Goal: Task Accomplishment & Management: Use online tool/utility

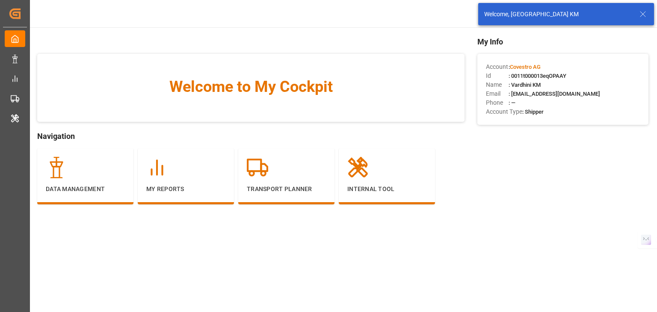
click at [643, 2] on div "Welcome, [GEOGRAPHIC_DATA] KM" at bounding box center [566, 14] width 182 height 28
click at [641, 12] on line at bounding box center [642, 14] width 5 height 5
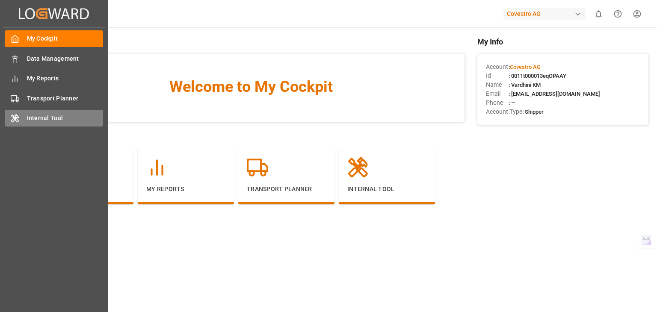
click at [32, 122] on span "Internal Tool" at bounding box center [65, 118] width 77 height 9
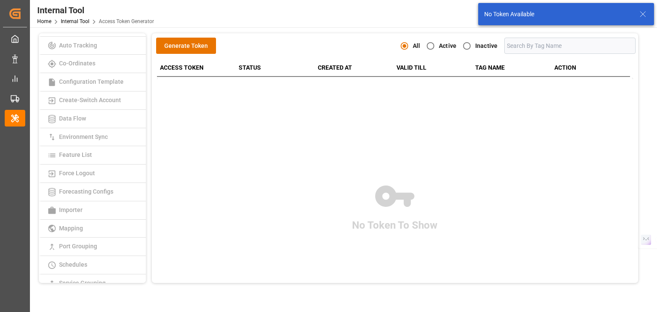
scroll to position [128, 0]
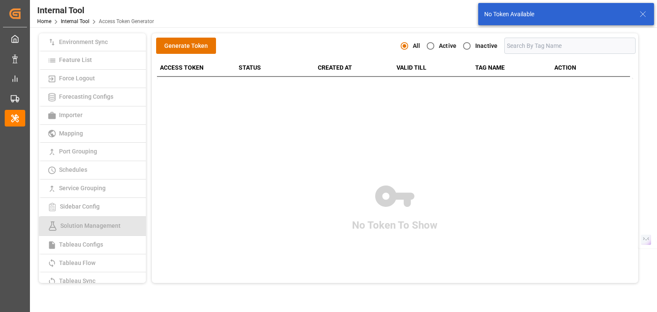
click at [103, 228] on span "Solution Management" at bounding box center [90, 225] width 65 height 7
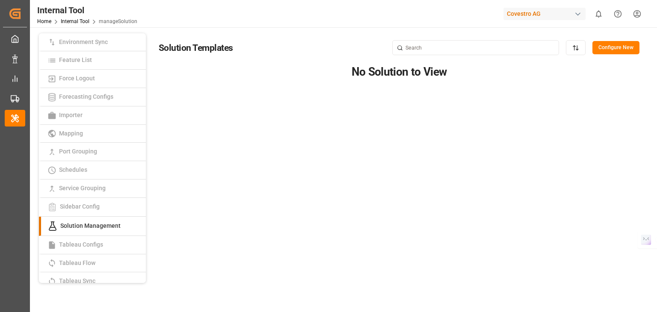
click at [620, 48] on button "Configure New" at bounding box center [616, 48] width 47 height 14
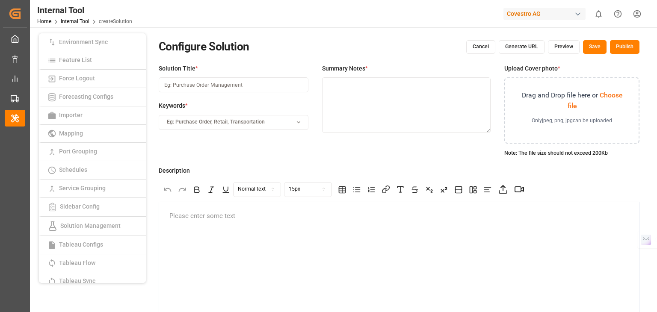
click at [207, 79] on input at bounding box center [234, 84] width 150 height 15
drag, startPoint x: 207, startPoint y: 79, endPoint x: 334, endPoint y: 84, distance: 126.8
click at [83, 88] on div "Access Token Generator Admin Template Auto Tracking Co-Ordinates Configuration …" at bounding box center [343, 239] width 614 height 412
paste input "6_aDOXZo"
type input "Test solution"
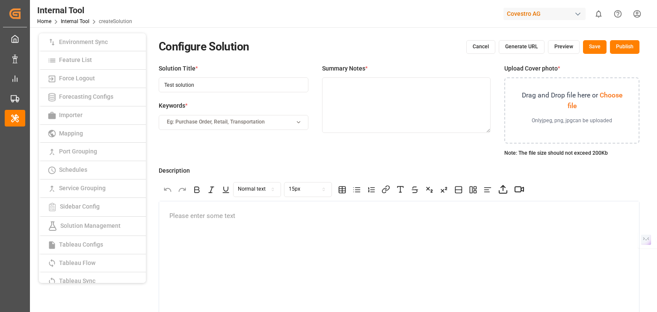
click at [423, 106] on textarea at bounding box center [406, 105] width 169 height 56
paste textarea "Test solution"
type textarea "Test solution"
click at [282, 124] on div "Eg: Purchase Order, Retail, Transportation" at bounding box center [234, 123] width 146 height 8
type input "abc"
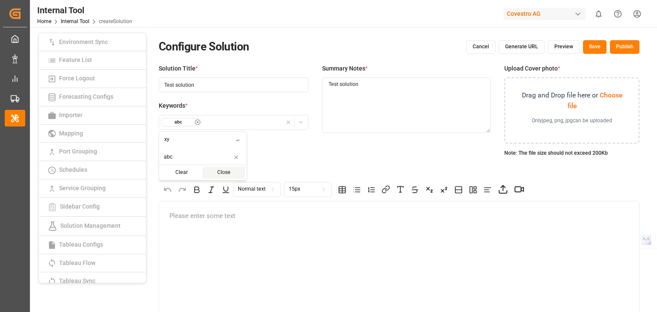
type input "xyz"
click at [608, 97] on span "Choose file" at bounding box center [595, 100] width 55 height 19
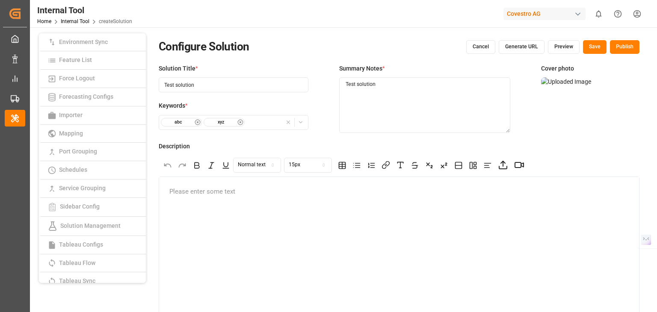
click at [626, 85] on icon at bounding box center [628, 88] width 10 height 10
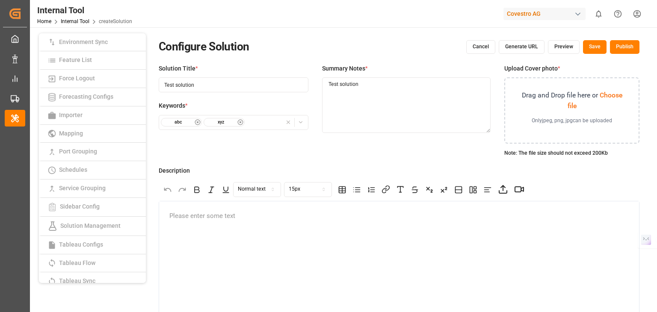
click at [609, 93] on span "Choose file" at bounding box center [595, 100] width 55 height 19
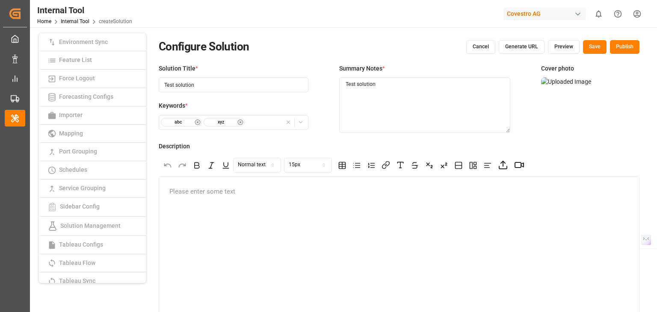
click at [629, 86] on icon at bounding box center [629, 86] width 8 height 0
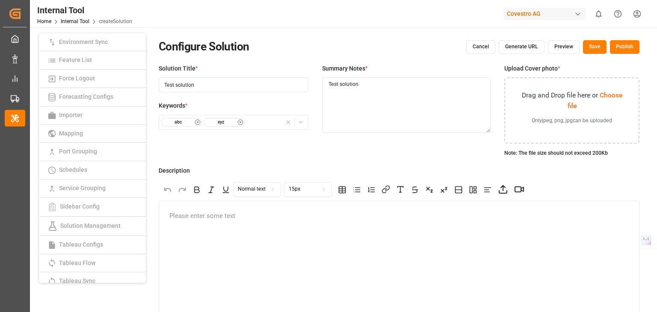
click at [610, 96] on span "Choose file" at bounding box center [595, 100] width 55 height 19
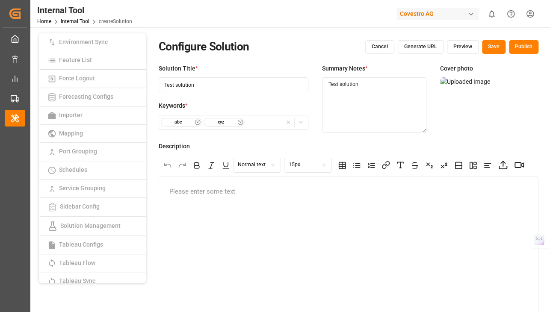
click at [526, 86] on icon at bounding box center [528, 86] width 8 height 0
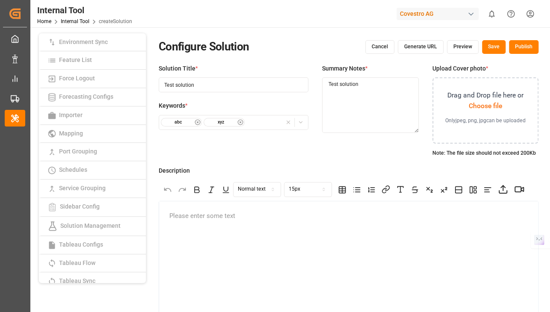
click at [481, 107] on span "Choose file" at bounding box center [485, 106] width 33 height 8
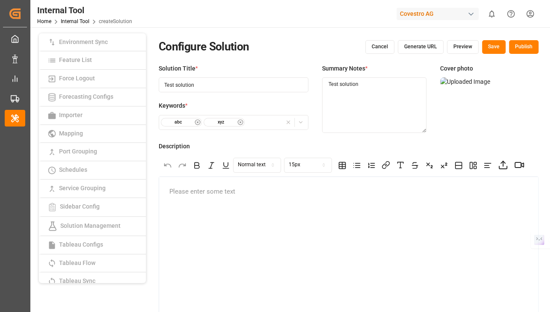
click at [527, 85] on icon at bounding box center [527, 88] width 10 height 10
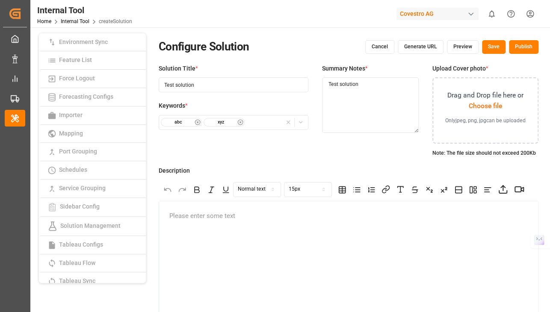
click at [489, 107] on span "Choose file" at bounding box center [485, 106] width 33 height 8
click at [497, 102] on span "Choose file" at bounding box center [485, 106] width 33 height 8
click at [492, 105] on span "Choose file" at bounding box center [485, 106] width 33 height 8
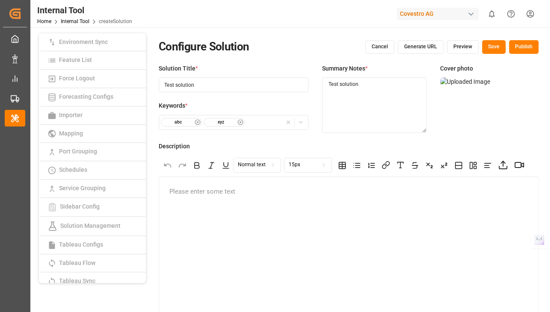
click at [527, 86] on icon at bounding box center [528, 86] width 8 height 0
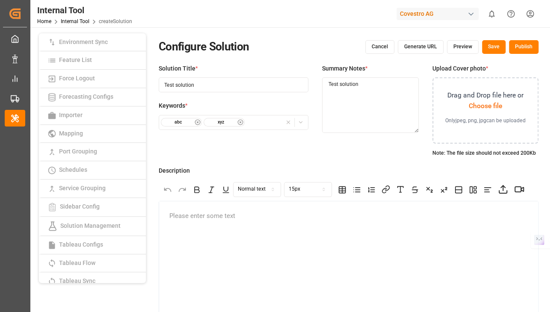
click at [500, 107] on span "Choose file" at bounding box center [485, 106] width 33 height 8
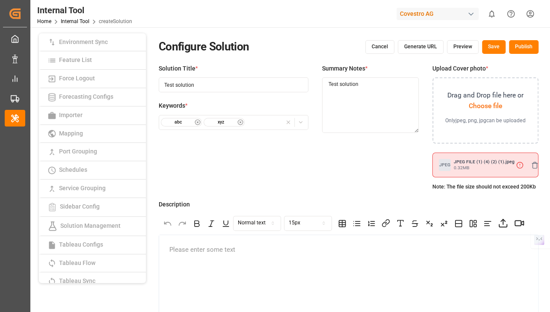
click at [531, 166] on icon at bounding box center [535, 166] width 8 height 8
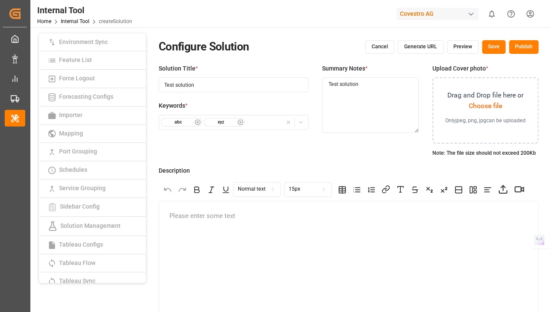
click at [496, 108] on span "Choose file" at bounding box center [485, 106] width 33 height 8
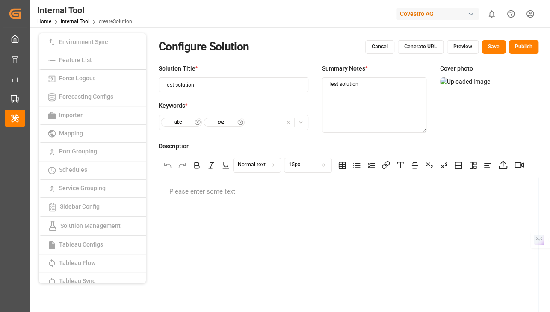
click at [355, 180] on div at bounding box center [348, 262] width 379 height 171
click at [221, 190] on p at bounding box center [348, 191] width 359 height 9
drag, startPoint x: 238, startPoint y: 193, endPoint x: 168, endPoint y: 190, distance: 70.3
click at [168, 190] on div "Covestro solution test" at bounding box center [348, 262] width 379 height 171
click at [196, 162] on icon at bounding box center [197, 165] width 9 height 9
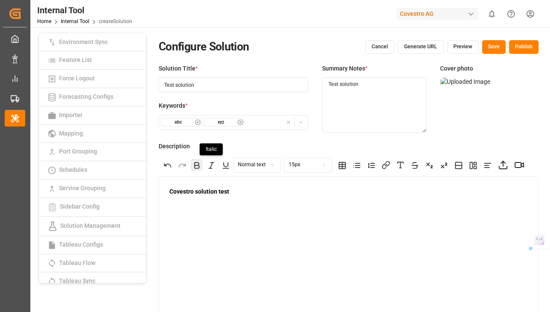
click at [208, 165] on icon at bounding box center [211, 165] width 9 height 9
click at [227, 166] on icon at bounding box center [226, 165] width 4 height 4
click at [254, 202] on p "Covestro solution test" at bounding box center [348, 195] width 359 height 17
click at [191, 208] on span "dsddsds" at bounding box center [180, 208] width 23 height 7
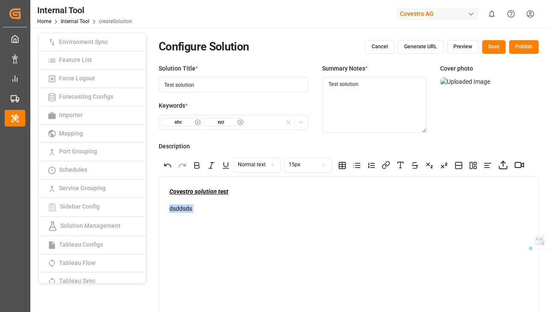
click at [191, 208] on span "dsddsds" at bounding box center [180, 208] width 23 height 7
click at [299, 166] on div "15px" at bounding box center [295, 165] width 12 height 8
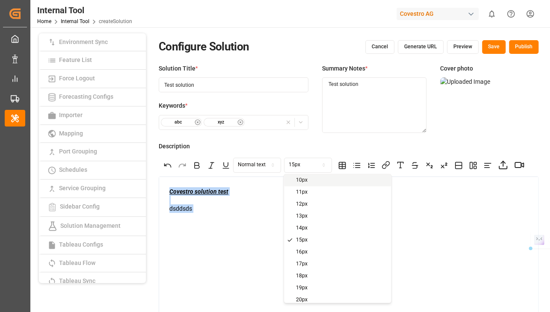
click at [197, 211] on p "Covestro solution test dsddsds" at bounding box center [348, 204] width 359 height 34
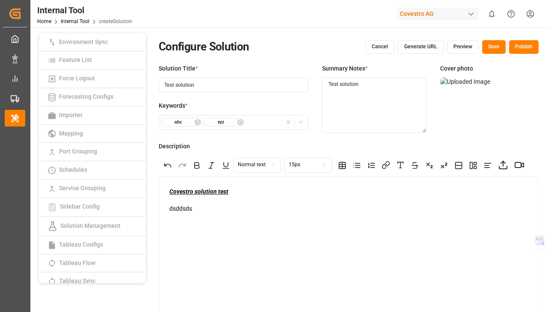
click at [187, 208] on span "dsddsds" at bounding box center [180, 208] width 23 height 7
click at [301, 161] on div "15px" at bounding box center [308, 165] width 44 height 8
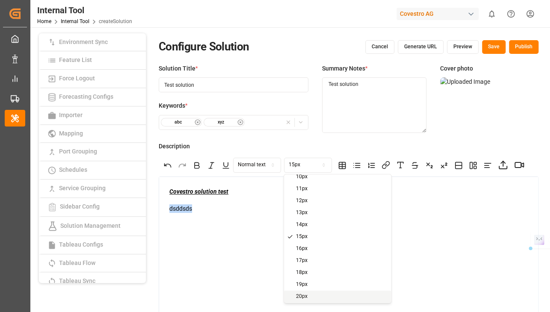
click at [301, 293] on div "20px" at bounding box center [337, 297] width 107 height 12
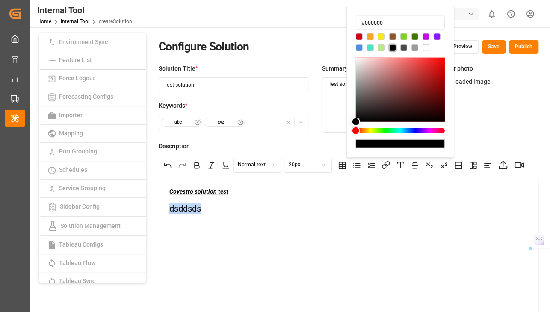
type input "#e43232"
click at [439, 64] on div at bounding box center [400, 90] width 89 height 64
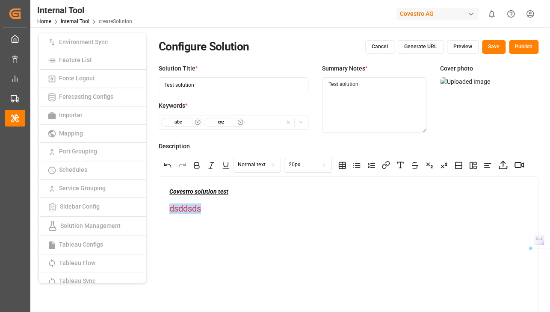
click at [226, 209] on p "Covestro solution test dsddsds" at bounding box center [348, 204] width 359 height 35
drag, startPoint x: 195, startPoint y: 222, endPoint x: 168, endPoint y: 225, distance: 27.5
click at [168, 225] on div "Covestro solution test dsddsds dshhdsd" at bounding box center [348, 262] width 379 height 171
drag, startPoint x: 192, startPoint y: 226, endPoint x: 168, endPoint y: 226, distance: 24.4
click at [168, 226] on div "Covestro solution test dsddsds dshhdsd" at bounding box center [348, 262] width 379 height 171
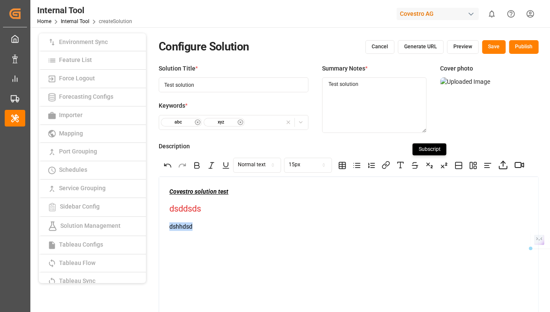
click at [430, 163] on icon at bounding box center [429, 165] width 9 height 9
click at [446, 165] on icon at bounding box center [445, 164] width 1 height 3
click at [225, 236] on p "Covestro solution test dsddsds dshhdsd" at bounding box center [348, 213] width 359 height 52
click at [193, 224] on p "Covestro solution test dsddsds dshhdsd" at bounding box center [348, 213] width 359 height 52
click at [439, 166] on div at bounding box center [444, 165] width 12 height 12
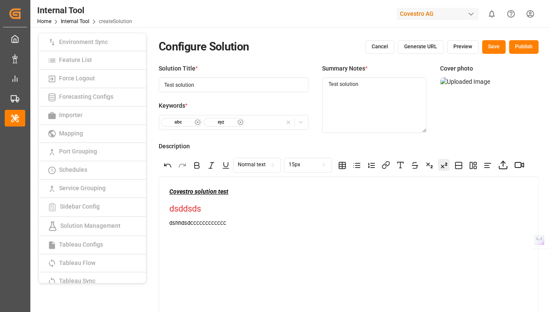
click at [442, 165] on icon at bounding box center [444, 165] width 9 height 9
click at [516, 167] on icon at bounding box center [519, 165] width 10 height 10
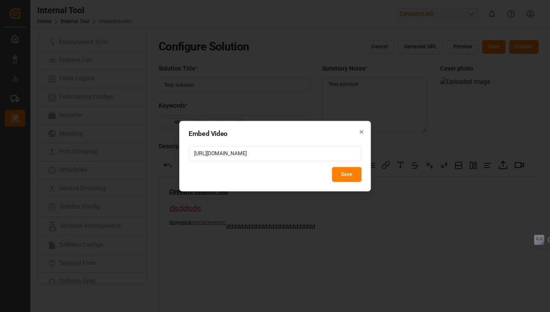
type input "[URL][DOMAIN_NAME]"
click at [341, 177] on button "Save" at bounding box center [347, 174] width 30 height 15
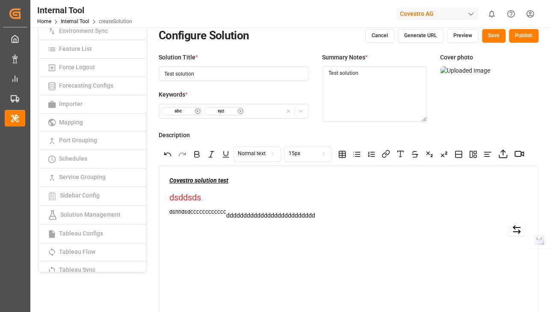
scroll to position [0, 0]
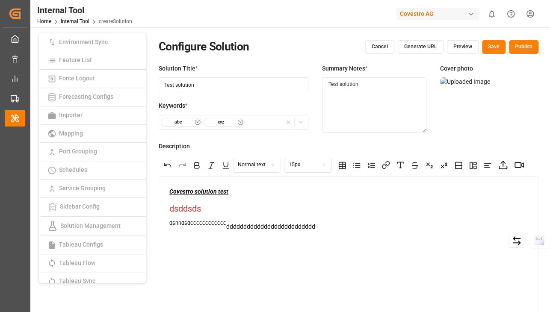
click at [422, 45] on button "Generate URL" at bounding box center [421, 47] width 46 height 14
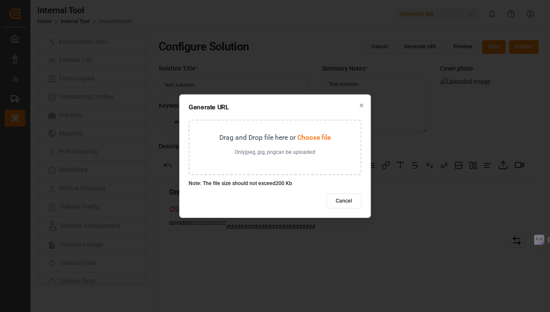
click at [311, 138] on span "Choose file" at bounding box center [313, 137] width 33 height 8
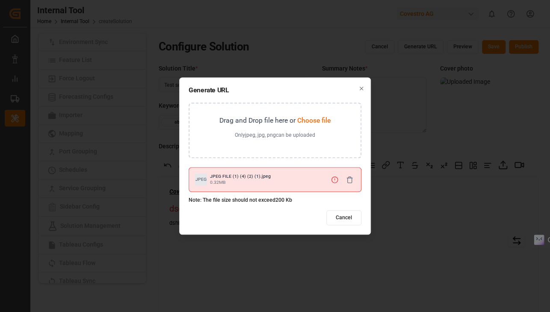
click at [352, 179] on icon at bounding box center [350, 180] width 4 height 5
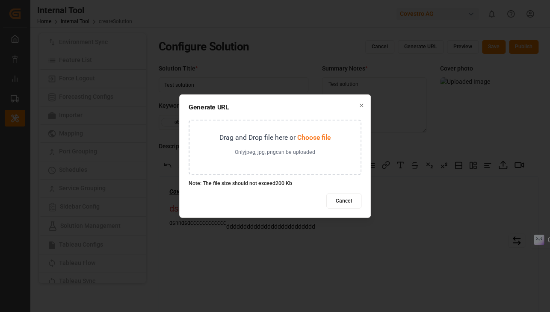
click at [316, 137] on span "Choose file" at bounding box center [313, 137] width 33 height 8
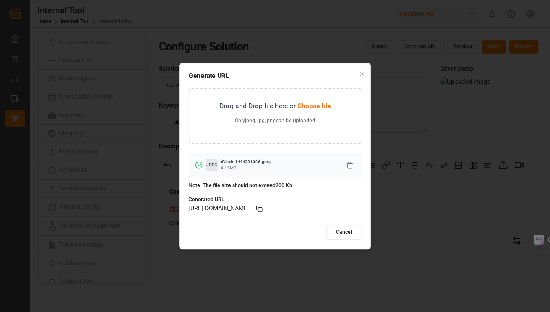
click at [263, 206] on icon at bounding box center [259, 208] width 7 height 7
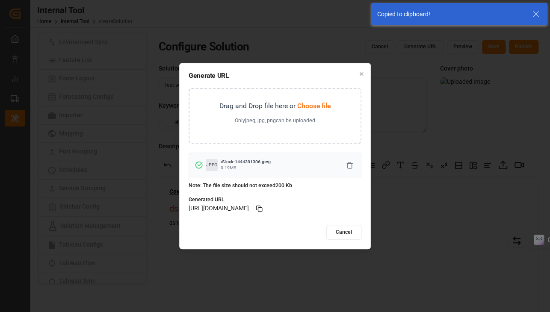
click at [347, 229] on button "Cancel" at bounding box center [343, 232] width 35 height 15
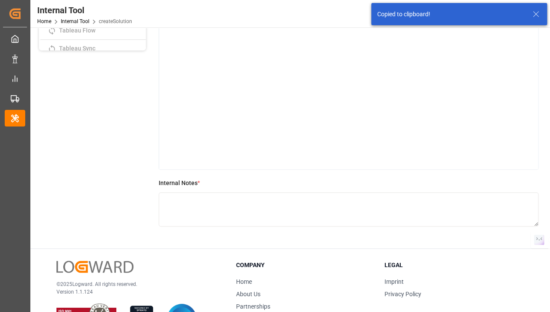
scroll to position [236, 0]
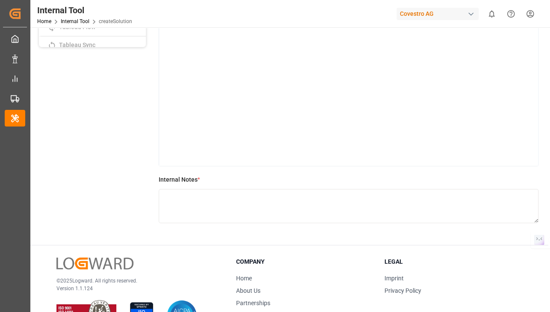
click at [181, 144] on p "Covestro solution test dsddsds [DEMOGRAPHIC_DATA] dddddddddddddddddddddddddd" at bounding box center [348, 53] width 359 height 205
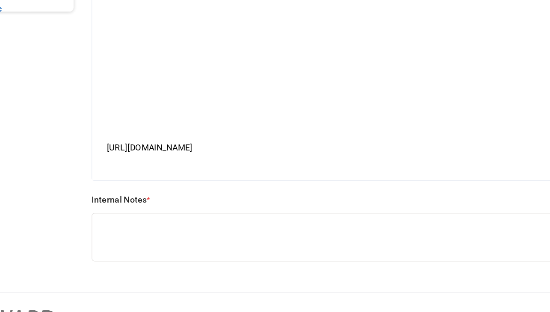
click at [230, 141] on span "[URL][DOMAIN_NAME]" at bounding box center [199, 142] width 60 height 7
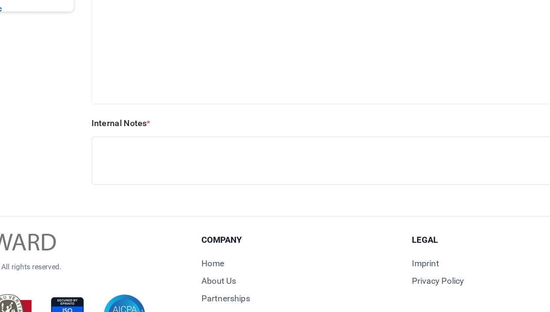
scroll to position [160, 0]
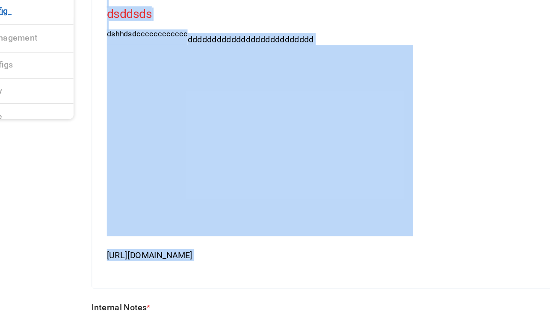
click at [392, 145] on div at bounding box center [348, 138] width 359 height 135
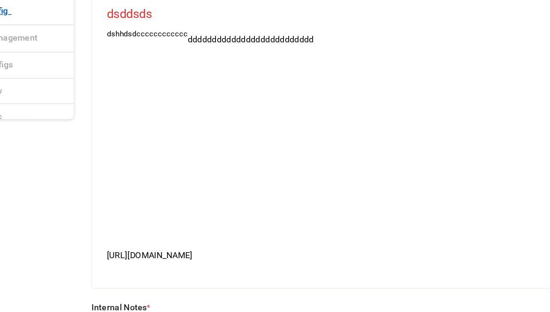
scroll to position [225, 0]
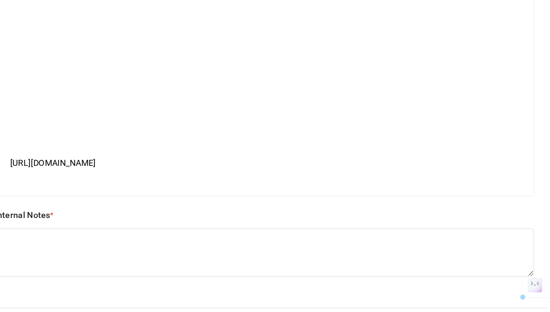
drag, startPoint x: 169, startPoint y: 154, endPoint x: 568, endPoint y: 147, distance: 398.8
click at [550, 147] on html "Created by potrace 1.15, written by [PERSON_NAME] [DATE]-[DATE] Created by potr…" at bounding box center [275, 188] width 550 height 377
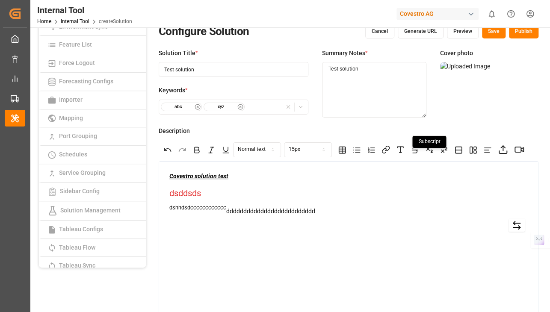
scroll to position [0, 0]
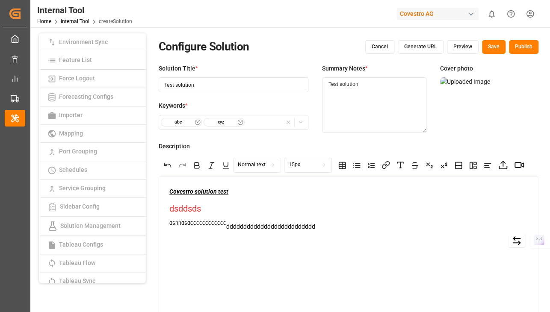
click at [424, 47] on button "Generate URL" at bounding box center [421, 47] width 46 height 14
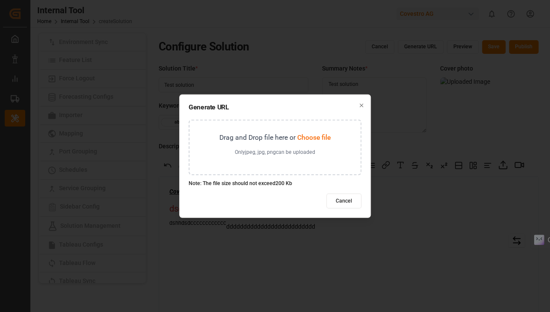
click at [312, 139] on span "Choose file" at bounding box center [313, 137] width 33 height 8
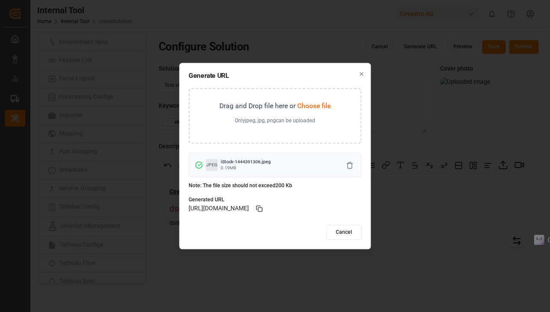
click at [263, 209] on icon at bounding box center [259, 208] width 7 height 7
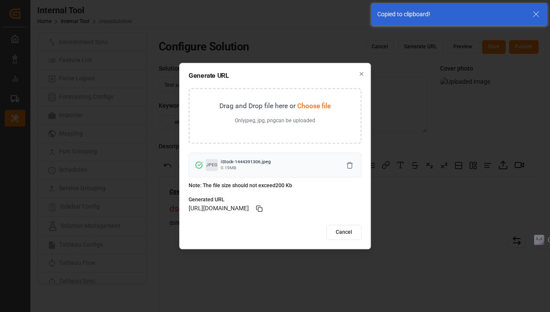
click at [363, 74] on icon "button" at bounding box center [362, 74] width 6 height 6
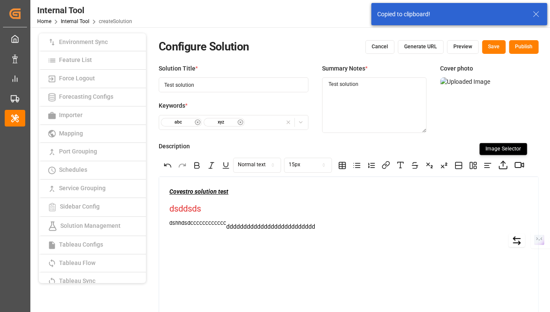
click at [503, 166] on html "Created by potrace 1.15, written by [PERSON_NAME] [DATE]-[DATE] Created by potr…" at bounding box center [275, 188] width 550 height 377
click at [493, 182] on div "URL" at bounding box center [503, 180] width 44 height 12
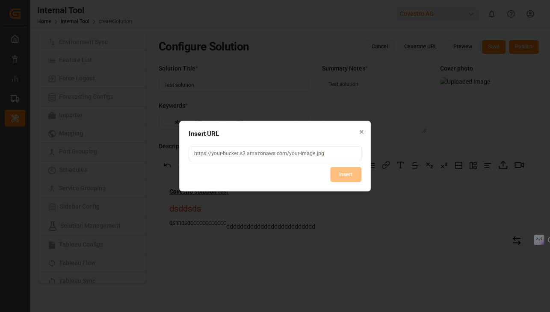
paste input "[URL][DOMAIN_NAME]"
type input "[URL][DOMAIN_NAME]"
click at [346, 172] on button "Insert" at bounding box center [345, 174] width 31 height 15
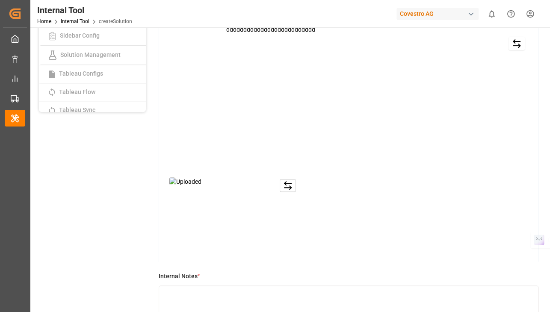
scroll to position [257, 0]
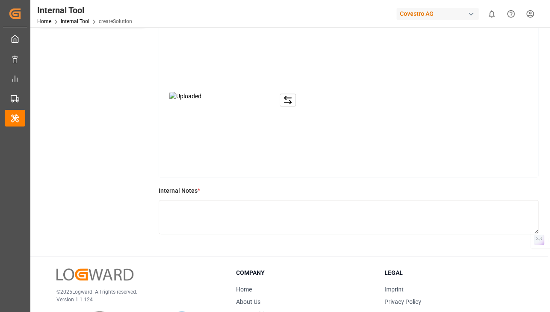
click at [175, 214] on textarea at bounding box center [349, 217] width 380 height 34
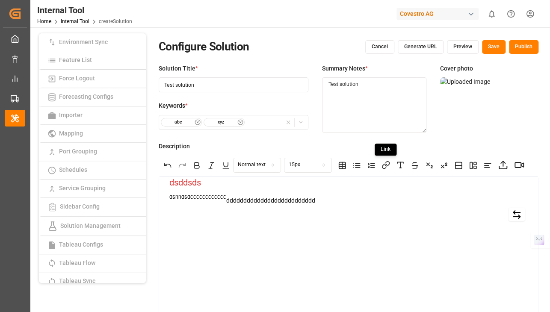
scroll to position [0, 0]
type textarea "dsddsdsds"
click at [495, 48] on button "Save" at bounding box center [494, 47] width 24 height 14
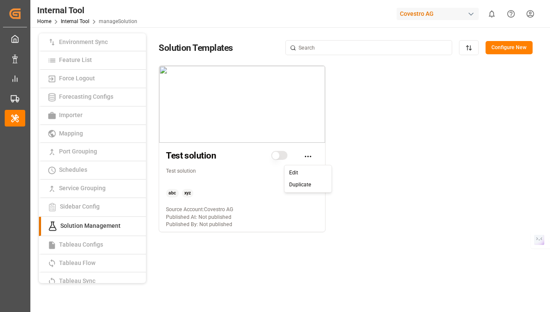
click at [309, 154] on html "Created by potrace 1.15, written by [PERSON_NAME] [DATE]-[DATE] Created by potr…" at bounding box center [275, 188] width 550 height 377
click at [302, 171] on div "Edit" at bounding box center [308, 173] width 44 height 12
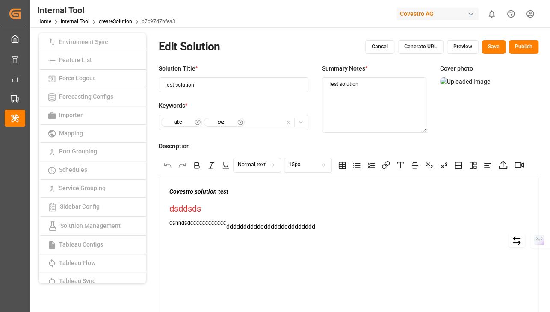
click at [527, 48] on button "Publish" at bounding box center [524, 47] width 30 height 14
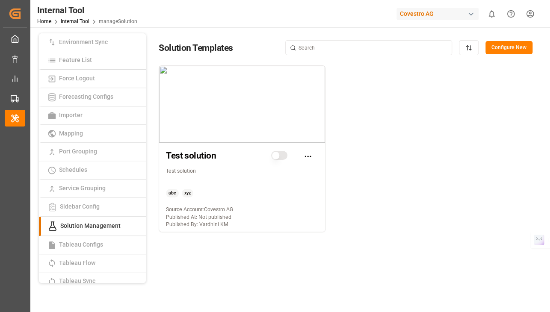
click at [309, 154] on html "Created by potrace 1.15, written by [PERSON_NAME] [DATE]-[DATE] Created by potr…" at bounding box center [275, 188] width 550 height 377
click at [296, 168] on div "Edit" at bounding box center [308, 173] width 44 height 12
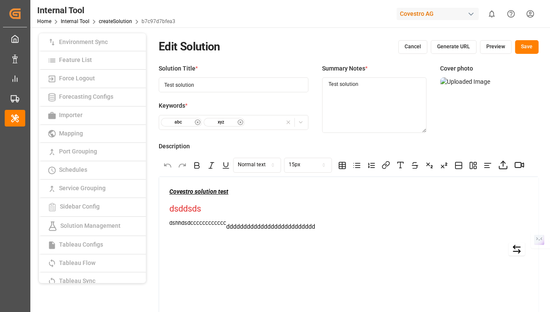
click at [492, 47] on button "Preview" at bounding box center [496, 47] width 32 height 14
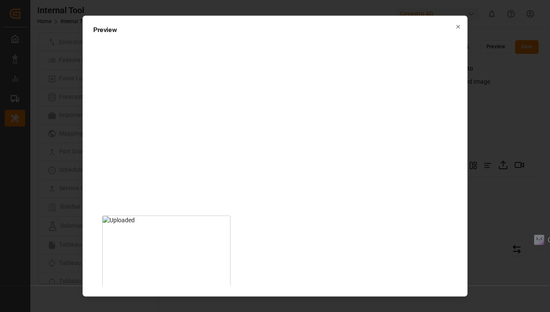
scroll to position [76, 0]
click at [457, 28] on icon "button" at bounding box center [458, 26] width 3 height 3
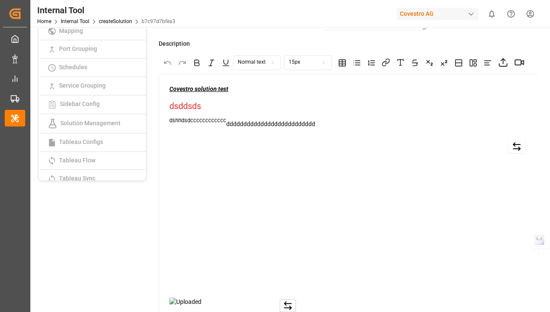
scroll to position [0, 0]
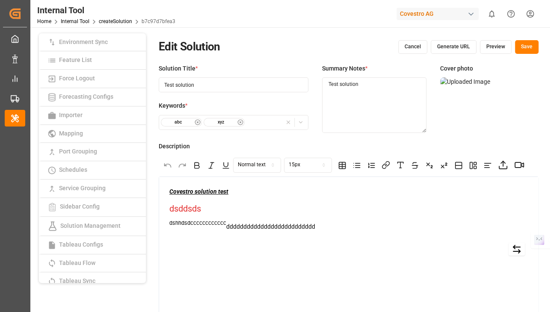
click at [420, 46] on button "Cancel" at bounding box center [412, 47] width 29 height 14
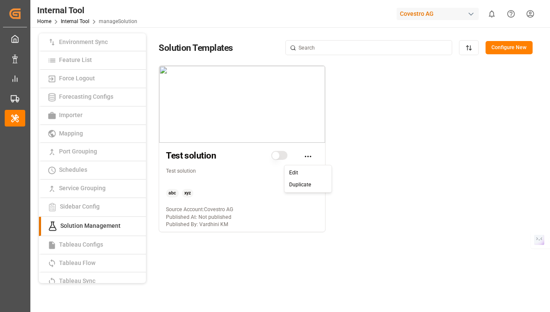
click at [317, 156] on html "Created by potrace 1.15, written by [PERSON_NAME] [DATE]-[DATE] Created by potr…" at bounding box center [275, 188] width 550 height 377
click at [305, 166] on div "Edit Duplicate" at bounding box center [308, 179] width 48 height 28
click at [301, 172] on div "Edit" at bounding box center [308, 173] width 44 height 12
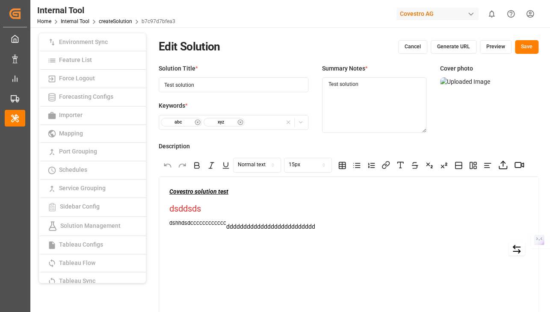
click at [417, 47] on button "Cancel" at bounding box center [412, 47] width 29 height 14
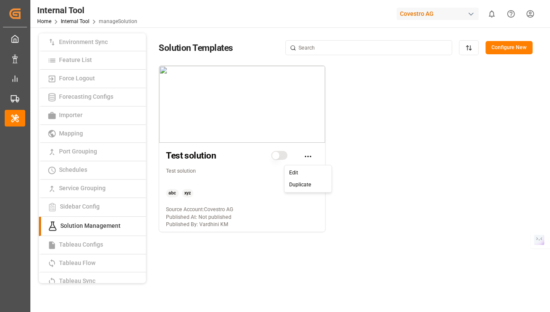
click at [307, 156] on html "Created by potrace 1.15, written by [PERSON_NAME] [DATE]-[DATE] Created by potr…" at bounding box center [275, 188] width 550 height 377
click at [306, 167] on div "Edit" at bounding box center [308, 173] width 44 height 12
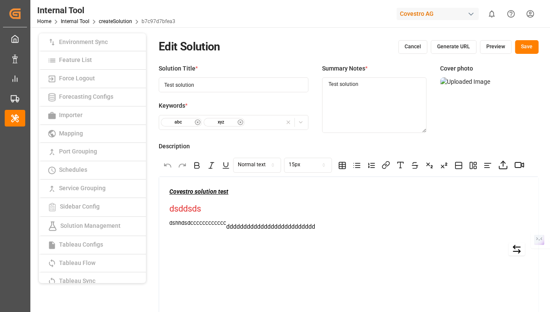
click at [418, 50] on button "Cancel" at bounding box center [412, 47] width 29 height 14
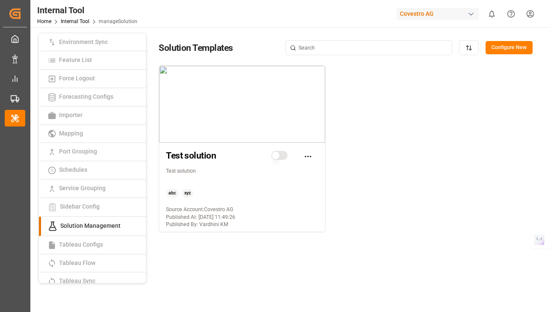
click at [281, 154] on button "button" at bounding box center [279, 155] width 17 height 9
click at [304, 154] on html "Created by potrace 1.15, written by [PERSON_NAME] [DATE]-[DATE] Created by potr…" at bounding box center [275, 188] width 550 height 377
click at [298, 172] on div "Edit" at bounding box center [308, 173] width 44 height 12
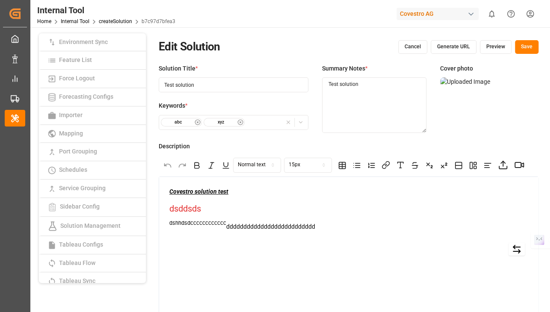
click at [458, 76] on div "Cover photo" at bounding box center [489, 80] width 98 height 32
click at [527, 85] on icon at bounding box center [527, 88] width 10 height 10
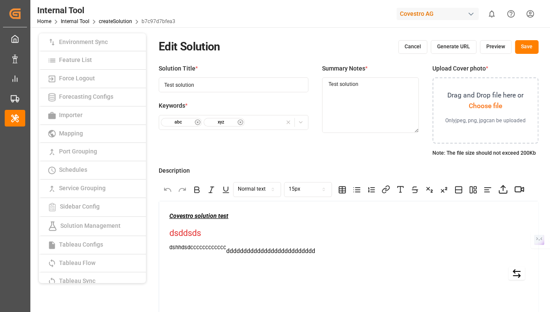
click at [483, 106] on span "Choose file" at bounding box center [485, 106] width 33 height 8
click at [486, 107] on span "Choose file" at bounding box center [485, 106] width 33 height 8
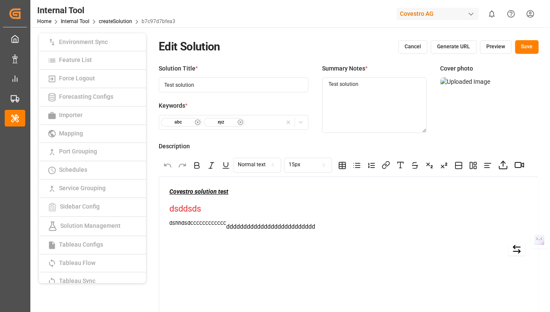
click at [527, 48] on button "Save" at bounding box center [527, 47] width 24 height 14
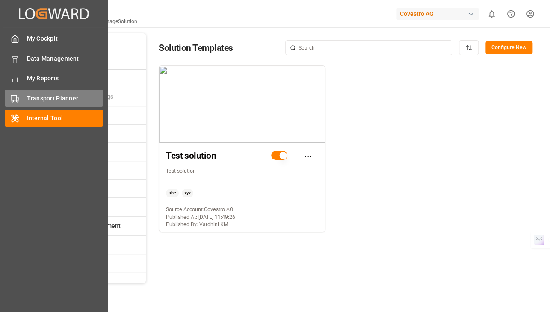
click at [41, 95] on span "Transport Planner" at bounding box center [65, 98] width 77 height 9
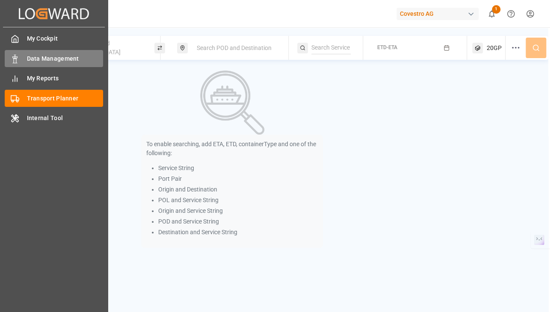
click at [39, 58] on span "Data Management" at bounding box center [65, 58] width 77 height 9
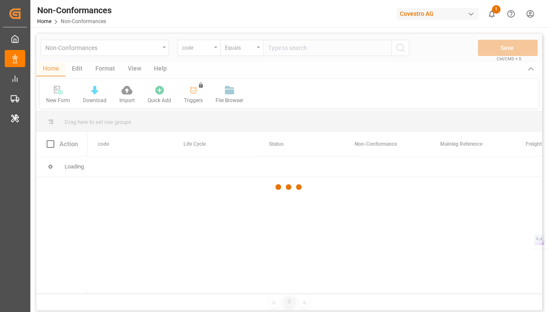
click at [152, 49] on div at bounding box center [289, 187] width 506 height 307
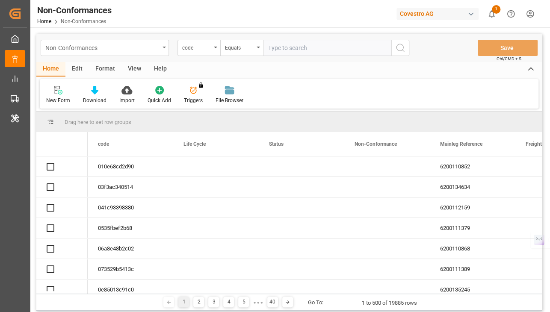
click at [153, 50] on div "Non-Conformances" at bounding box center [102, 47] width 114 height 11
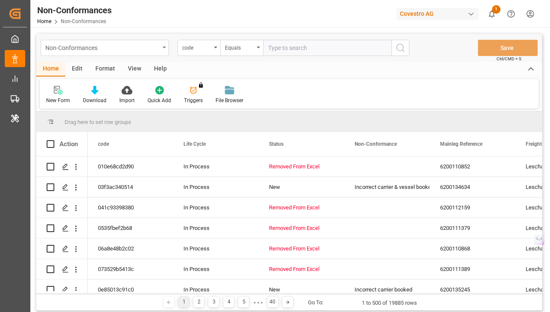
click at [88, 53] on div "Non-Conformances" at bounding box center [105, 48] width 128 height 16
click at [424, 14] on div "Covestro AG" at bounding box center [438, 14] width 82 height 12
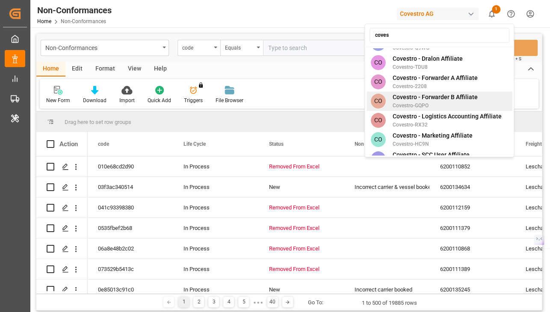
scroll to position [124, 0]
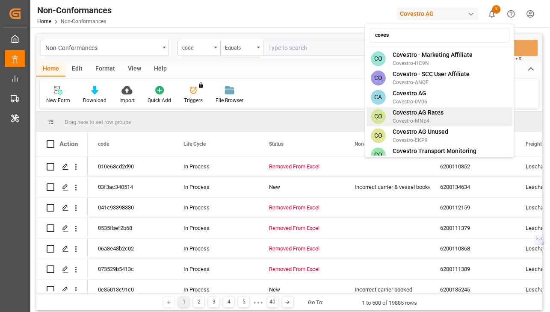
type input "coves"
click at [454, 107] on div "CO Covestro AG Rates [GEOGRAPHIC_DATA]-MNE4" at bounding box center [440, 116] width 146 height 19
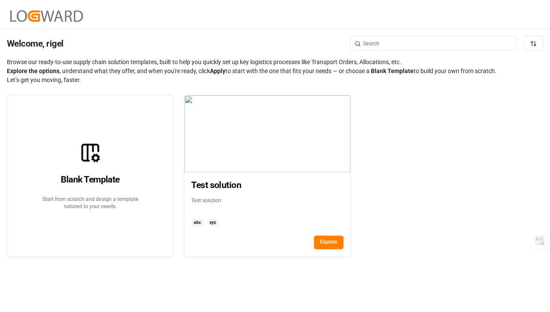
click at [323, 245] on button "Explore" at bounding box center [329, 243] width 30 height 14
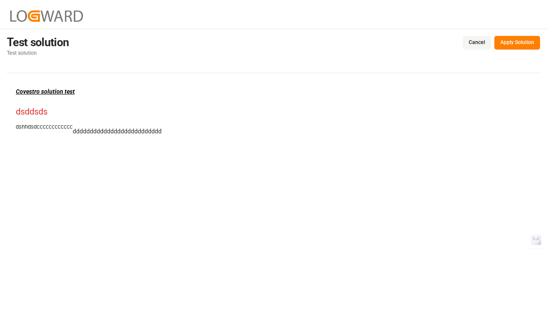
click at [523, 43] on button "Apply Solution" at bounding box center [518, 43] width 46 height 14
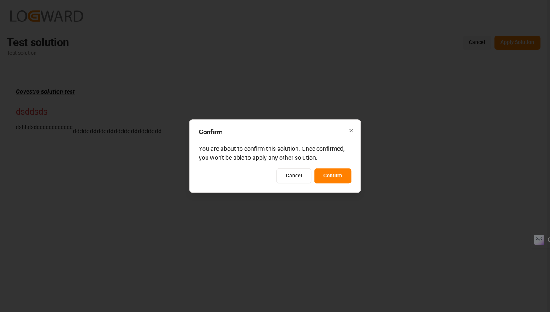
click at [335, 176] on button "Confirm" at bounding box center [332, 176] width 37 height 15
